Goal: Check status

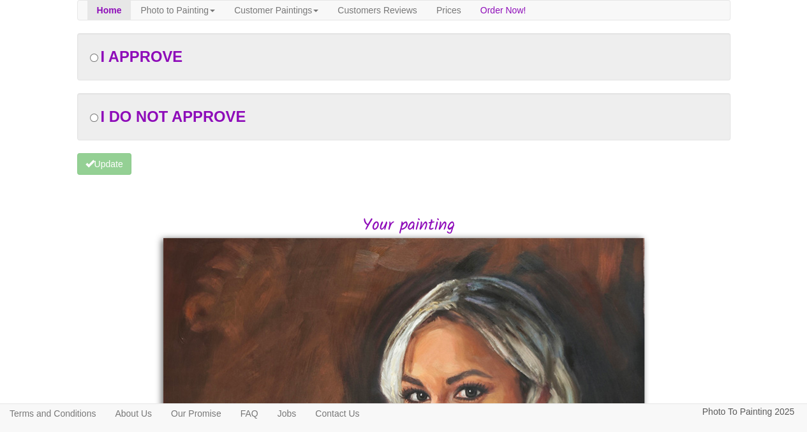
scroll to position [48, 0]
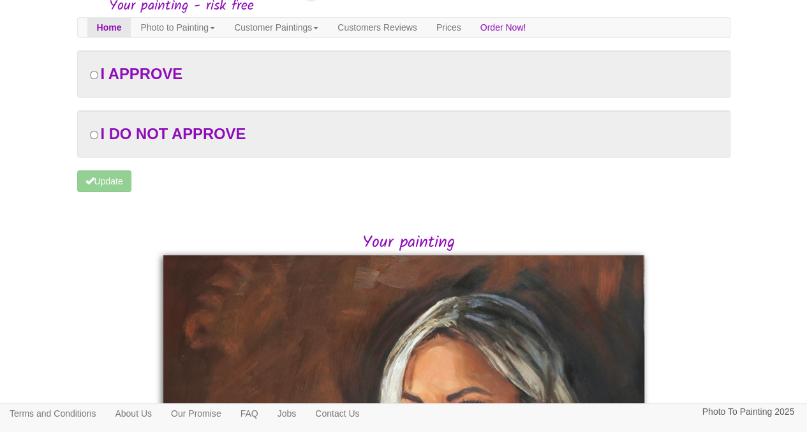
click at [103, 182] on form "I APPROVE I DO NOT APPROVE Please let us know what you feel isn't right about y…" at bounding box center [403, 127] width 653 height 154
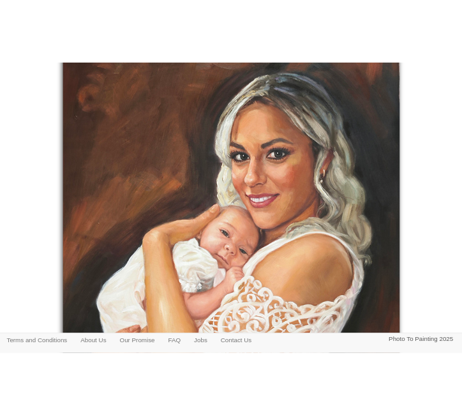
scroll to position [337, 0]
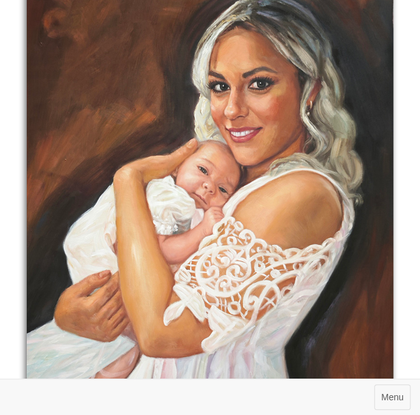
click at [108, 101] on img at bounding box center [210, 209] width 367 height 487
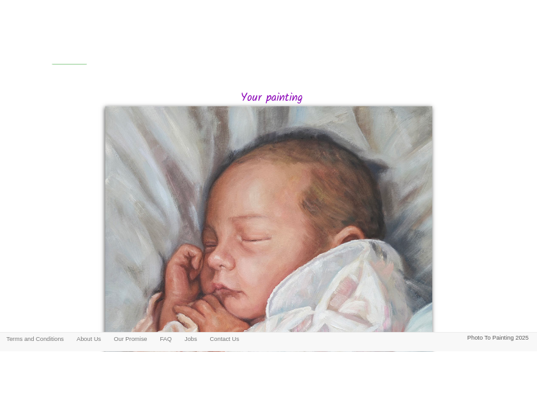
scroll to position [281, 0]
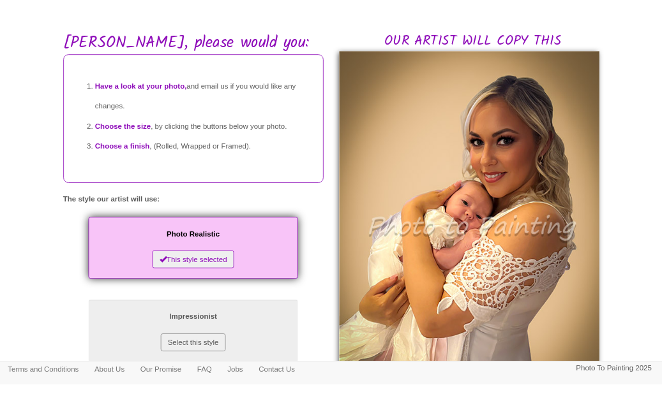
scroll to position [96, 0]
